Goal: Transaction & Acquisition: Purchase product/service

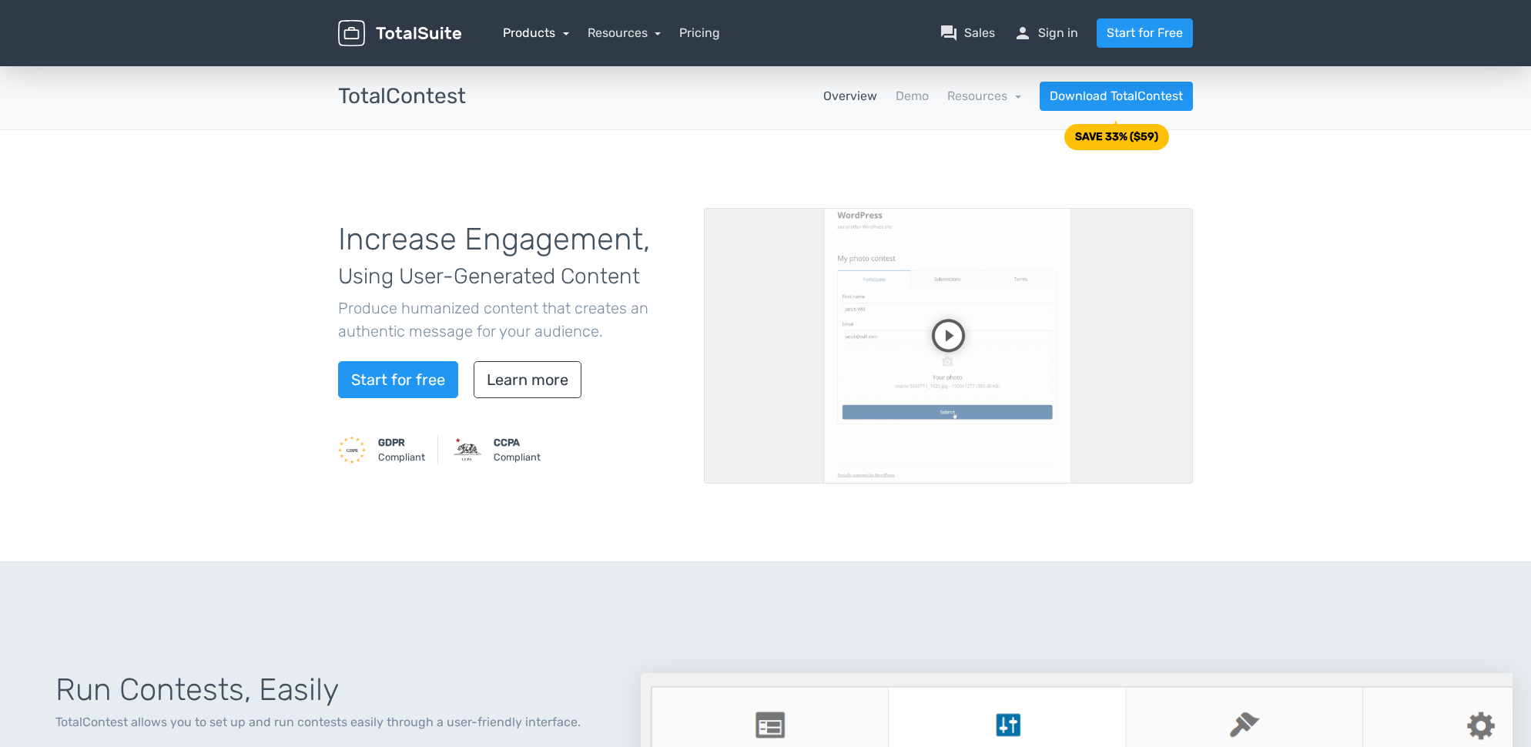
click at [535, 32] on link "Products" at bounding box center [536, 32] width 66 height 15
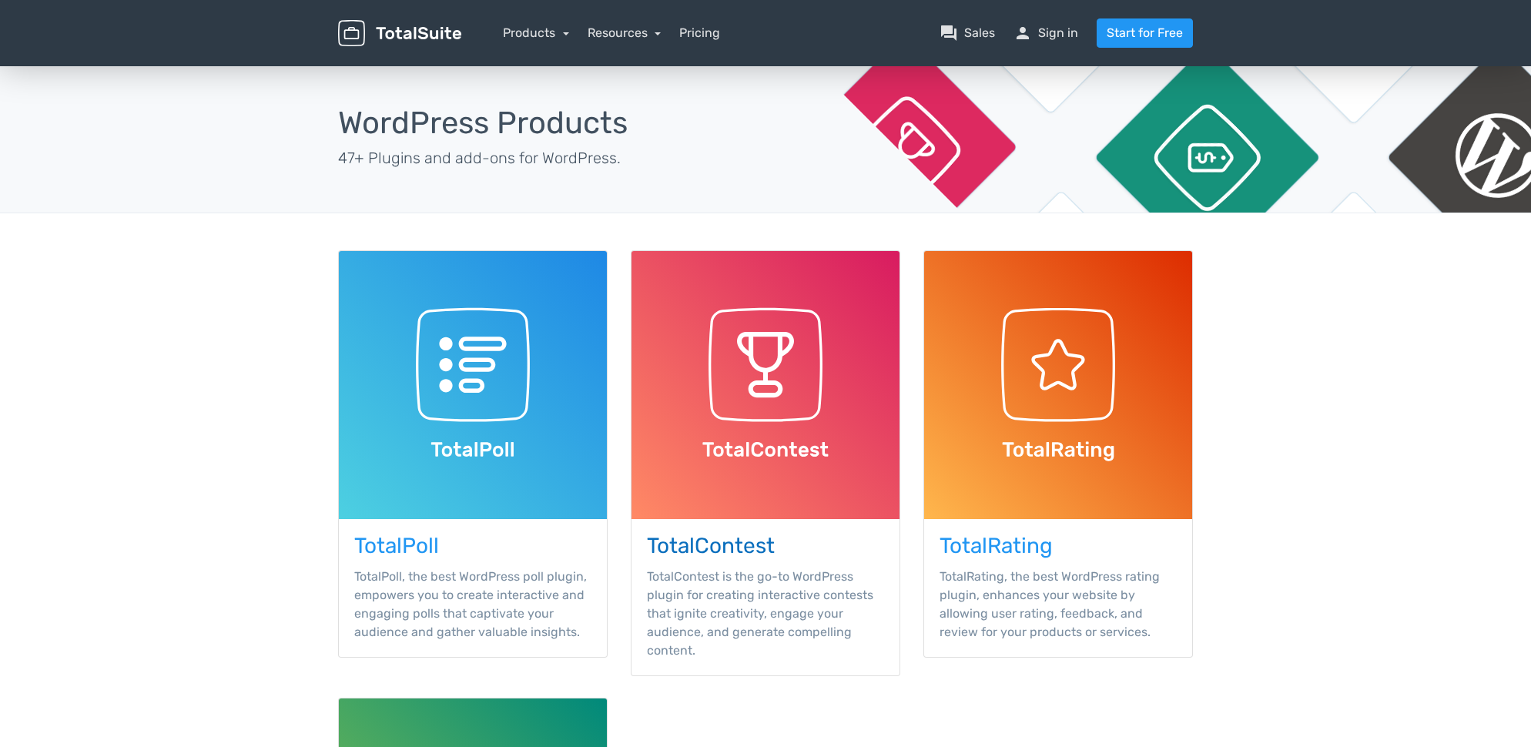
click at [744, 358] on img at bounding box center [766, 385] width 268 height 268
